Goal: Transaction & Acquisition: Purchase product/service

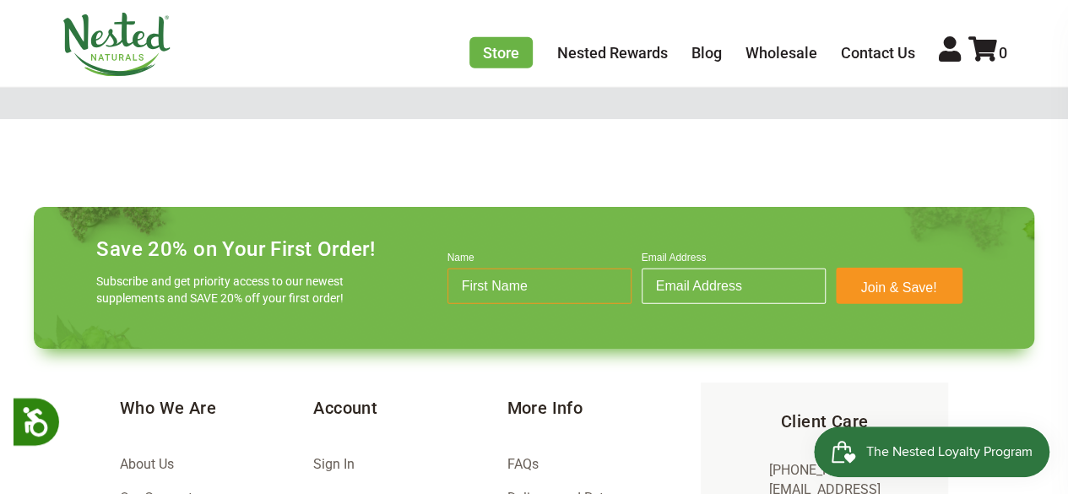
click at [530, 273] on input "Name" at bounding box center [539, 285] width 184 height 35
click at [538, 282] on input "Name" at bounding box center [539, 285] width 184 height 35
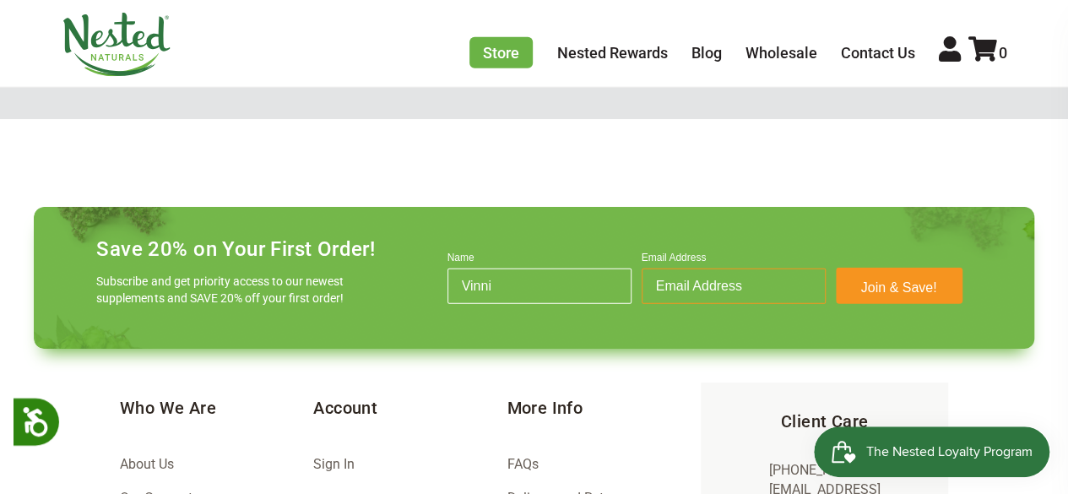
type input "Vinni"
click at [706, 274] on input "Email Address" at bounding box center [733, 285] width 184 height 35
type input "anushkas.200011@gmail.com"
click at [896, 281] on button "Join & Save!" at bounding box center [899, 286] width 127 height 36
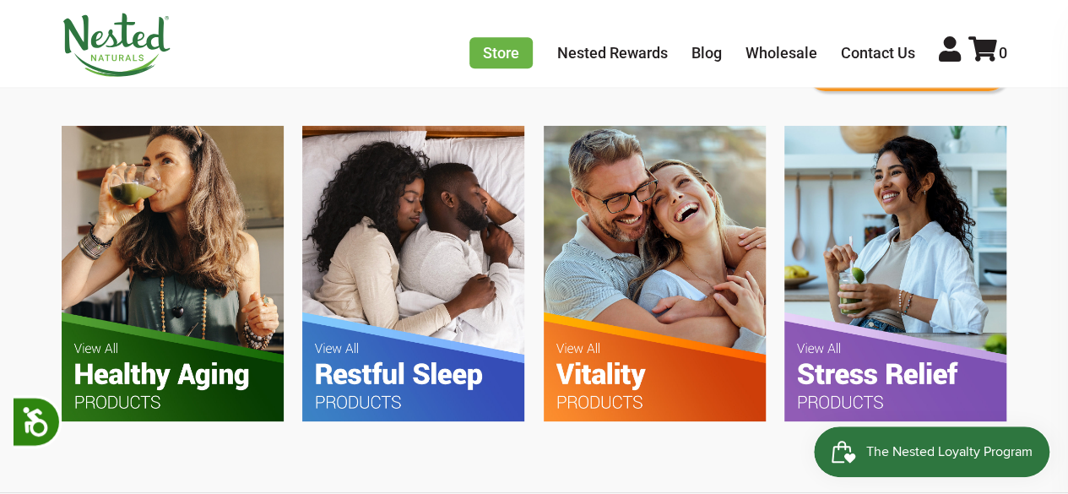
scroll to position [1019, 0]
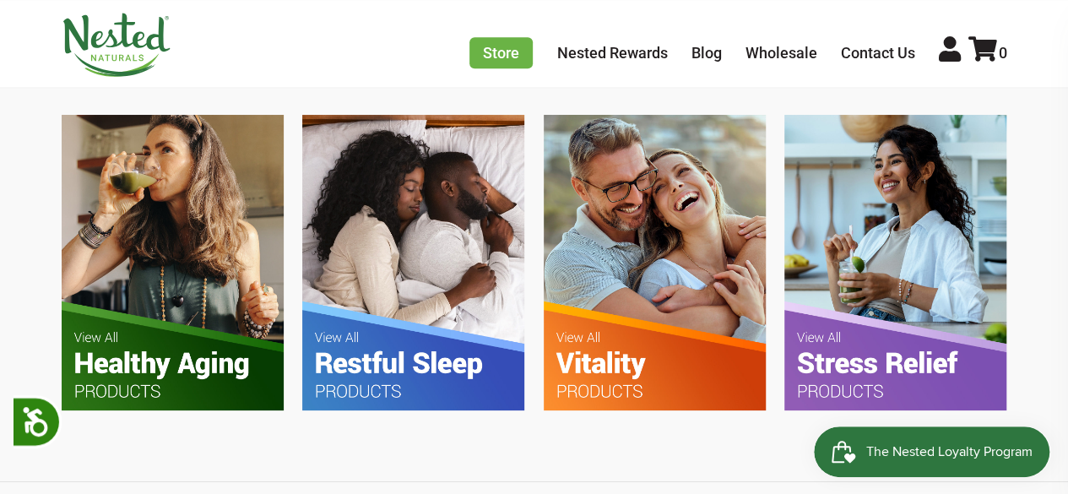
click at [441, 344] on img at bounding box center [413, 262] width 222 height 295
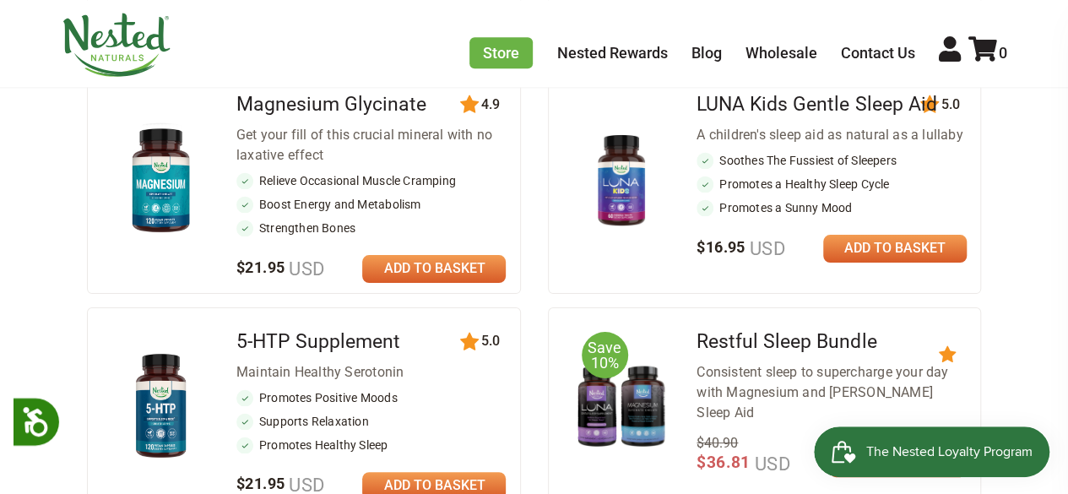
scroll to position [1048, 0]
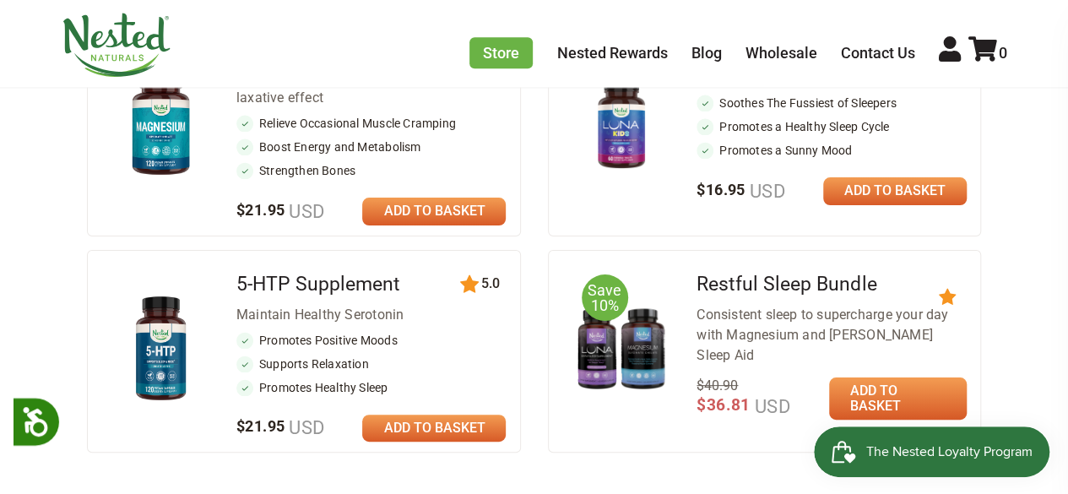
click at [444, 409] on div "5-HTP Supplement Maintain Healthy Serotonin Promotes Positive Moods Supports Re…" at bounding box center [370, 351] width 269 height 174
click at [442, 425] on link at bounding box center [433, 427] width 143 height 27
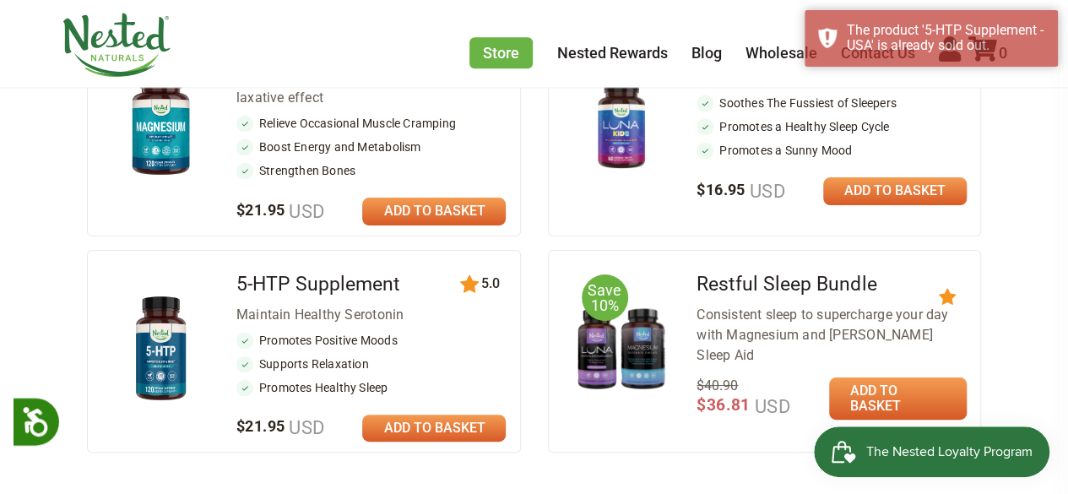
click at [417, 203] on link at bounding box center [433, 211] width 143 height 27
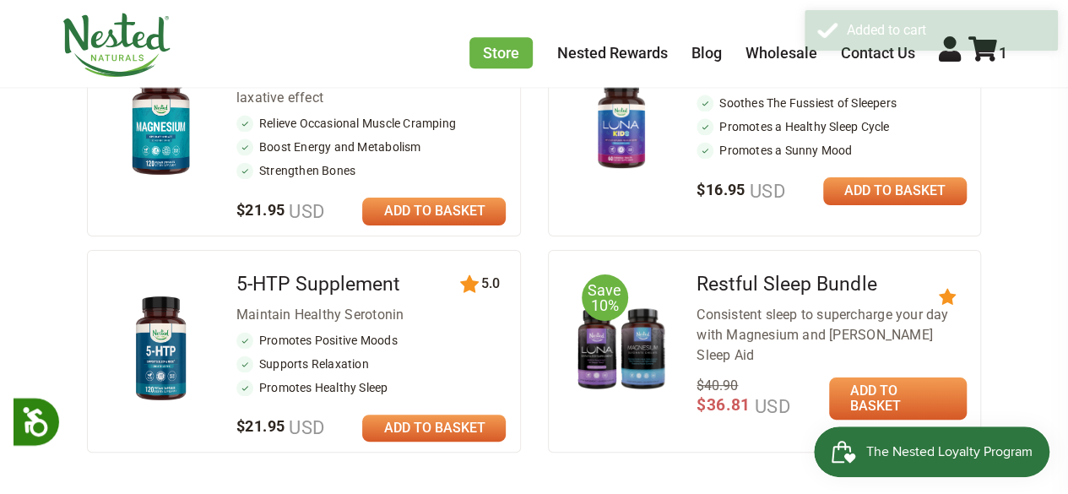
click at [982, 55] on div "Added to cart" at bounding box center [930, 33] width 253 height 46
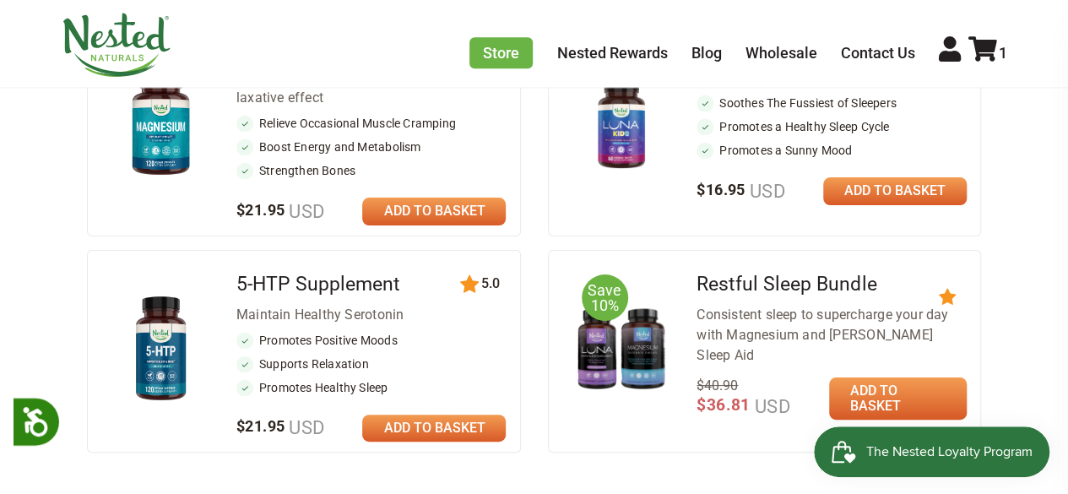
click at [941, 191] on link at bounding box center [894, 190] width 143 height 27
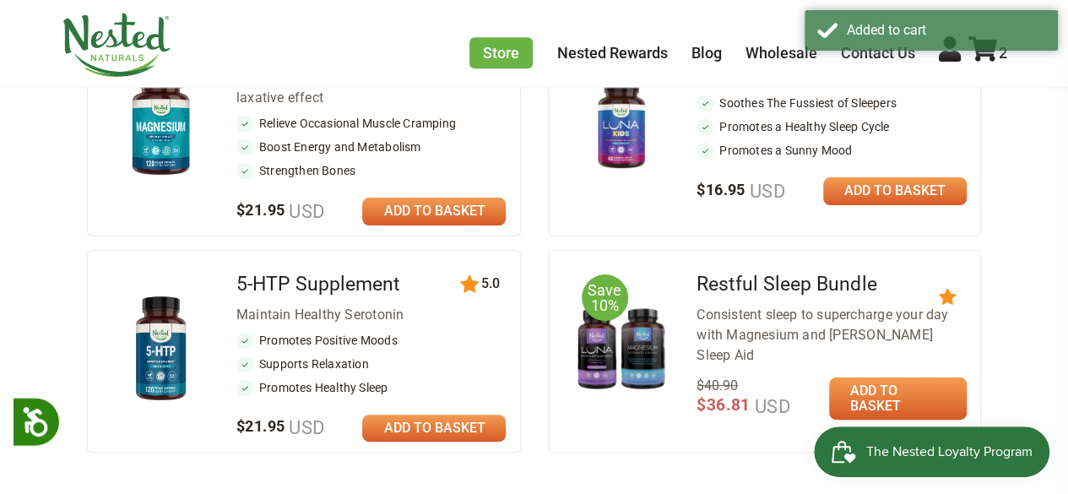
click at [988, 53] on div "Added to cart" at bounding box center [930, 33] width 253 height 46
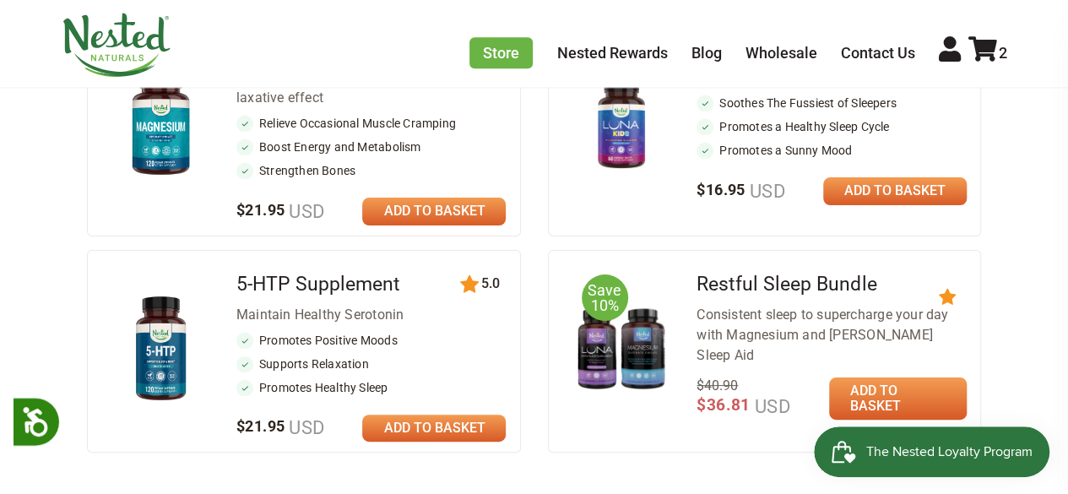
click at [988, 53] on icon at bounding box center [982, 48] width 29 height 25
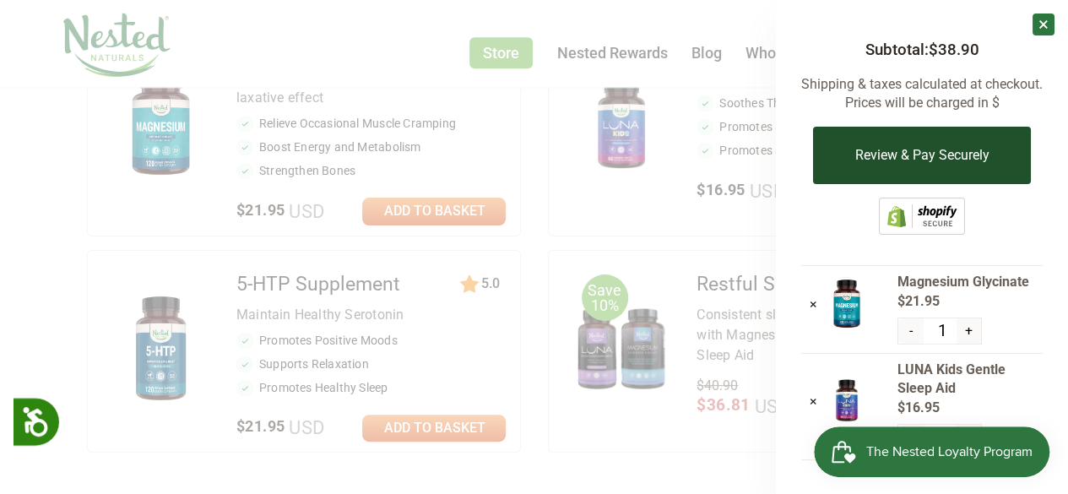
click at [945, 140] on button "Review & Pay Securely" at bounding box center [921, 155] width 217 height 57
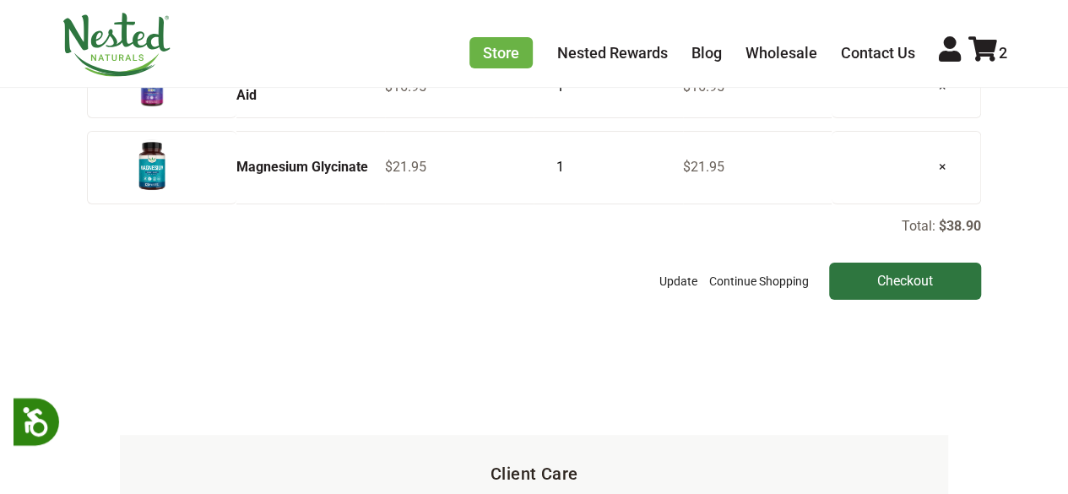
scroll to position [235, 0]
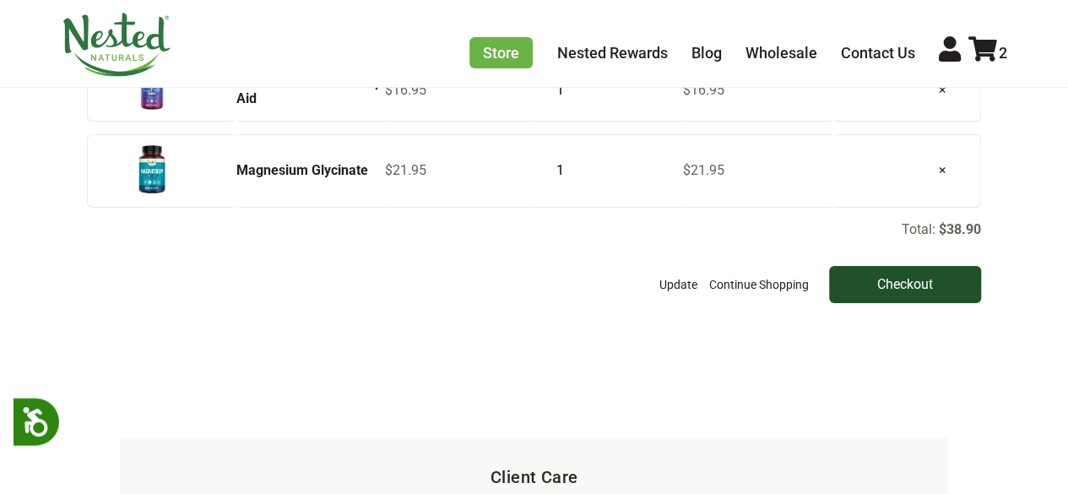
click at [895, 276] on input "Checkout" at bounding box center [905, 284] width 152 height 37
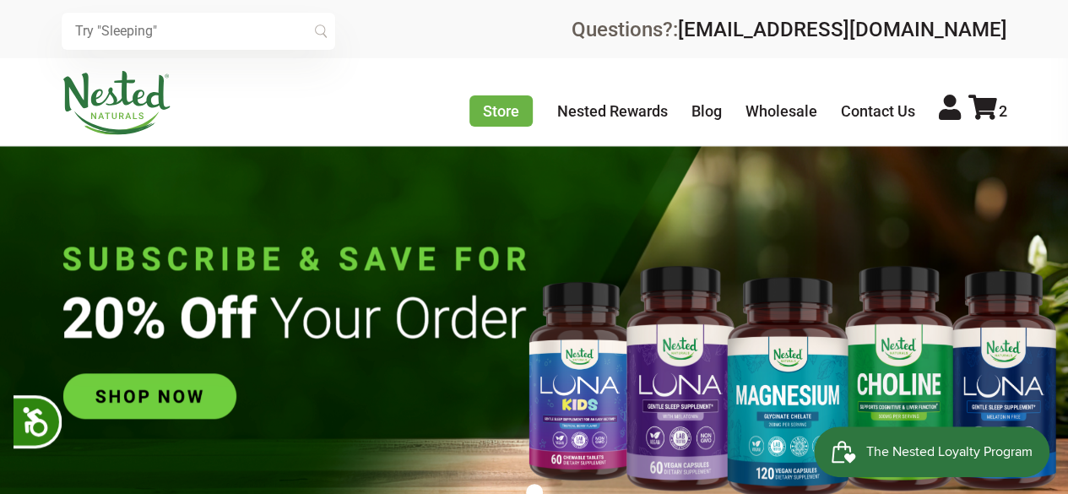
scroll to position [0, 593]
